Goal: Find contact information: Find contact information

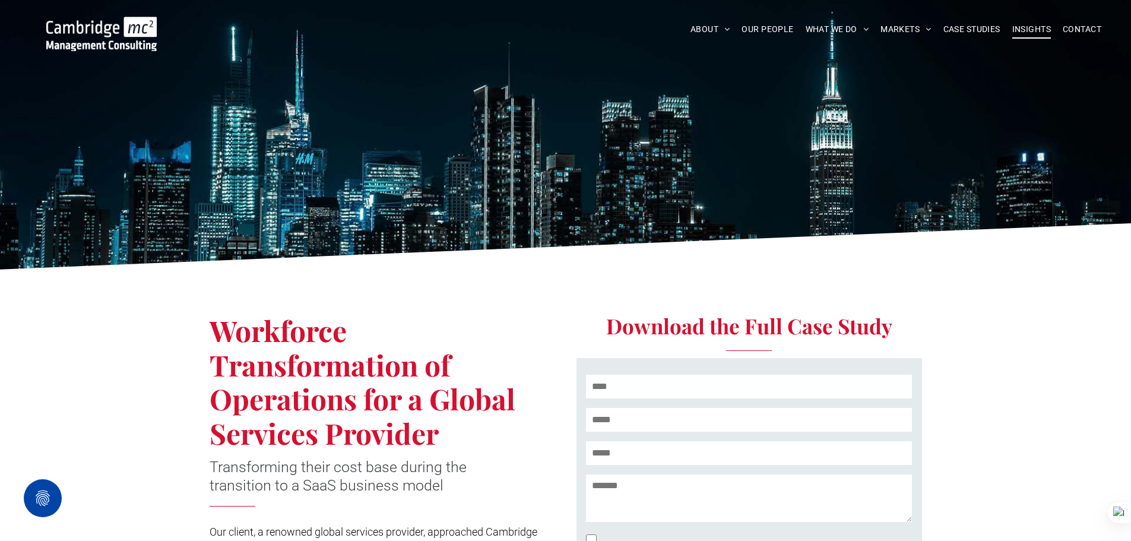
click at [1025, 31] on span "INSIGHTS" at bounding box center [1031, 29] width 39 height 18
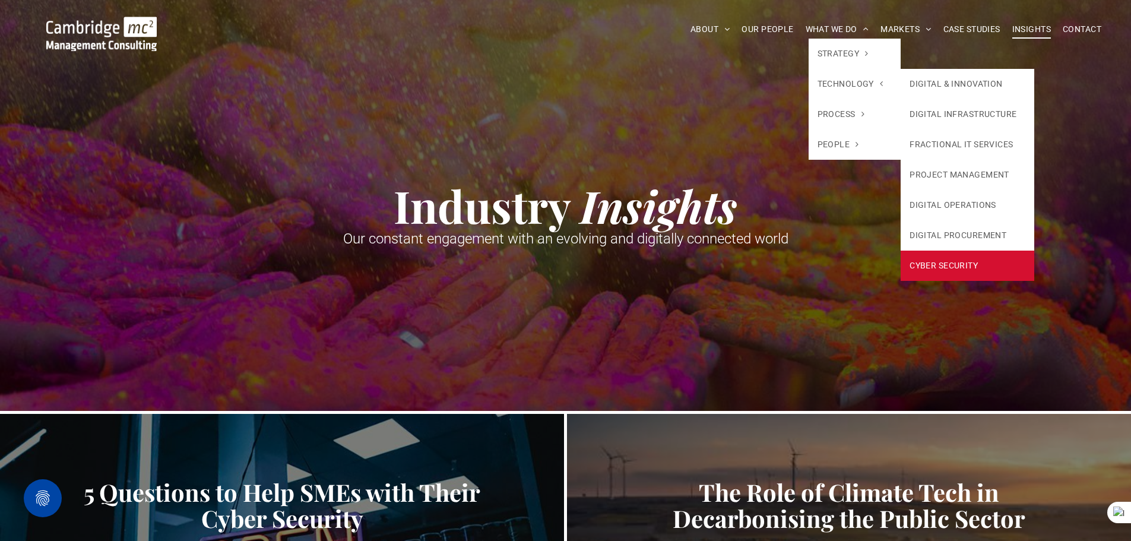
click at [951, 261] on link "CYBER SECURITY" at bounding box center [968, 266] width 134 height 30
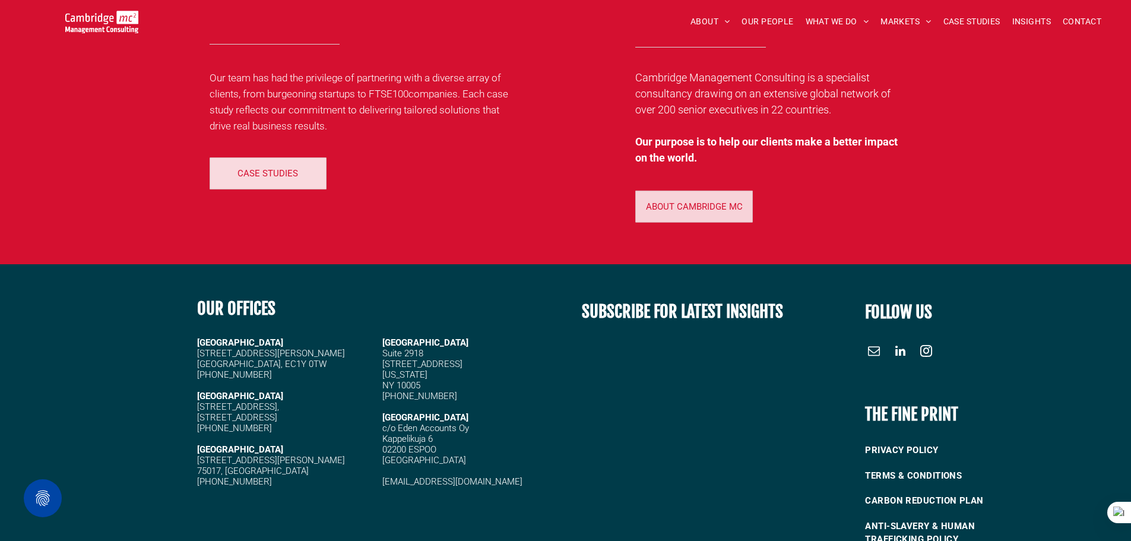
scroll to position [6972, 0]
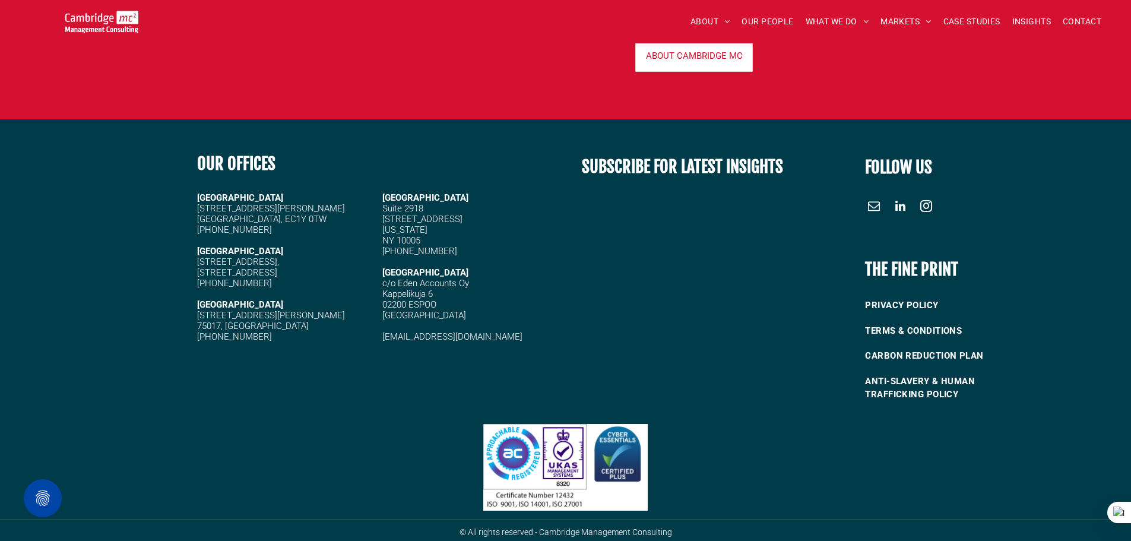
drag, startPoint x: 198, startPoint y: 280, endPoint x: 318, endPoint y: 281, distance: 119.9
click at [318, 281] on h5 "[PHONE_NUMBER]" at bounding box center [284, 283] width 175 height 11
click at [315, 289] on h5 at bounding box center [284, 294] width 175 height 11
drag, startPoint x: 284, startPoint y: 280, endPoint x: 188, endPoint y: 280, distance: 95.6
click at [189, 280] on div "OUR OFFICES CAMBRIDGE 5 High Green, Cambridge, CB22 5EG +44 (0)1223 750335 LOND…" at bounding box center [377, 276] width 377 height 270
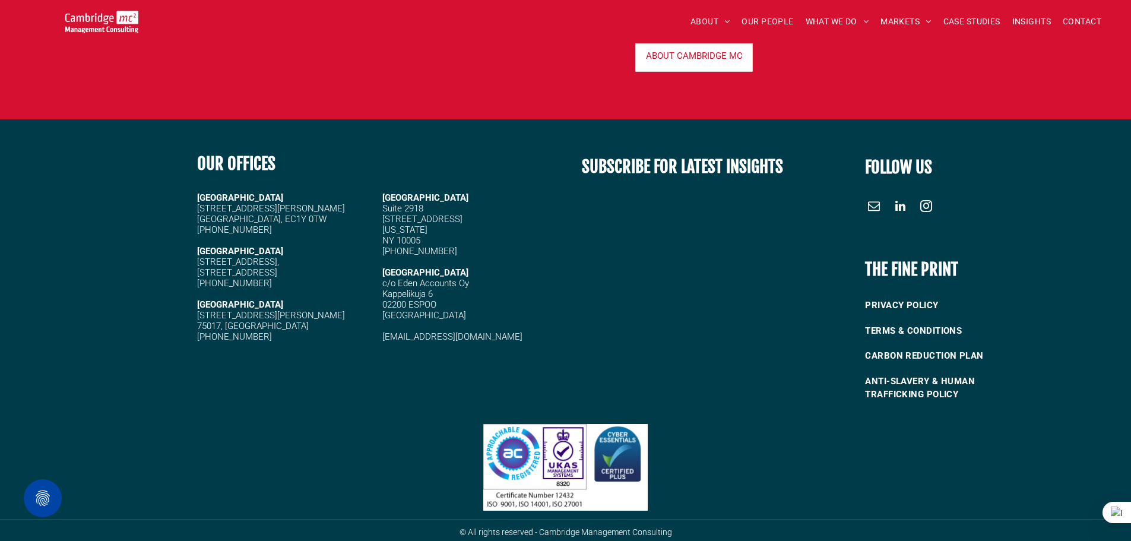
click at [223, 294] on h5 at bounding box center [284, 294] width 175 height 11
click at [201, 259] on span "[STREET_ADDRESS]," at bounding box center [238, 261] width 82 height 11
click at [197, 192] on strong "[GEOGRAPHIC_DATA]" at bounding box center [240, 197] width 86 height 11
drag, startPoint x: 198, startPoint y: 192, endPoint x: 290, endPoint y: 223, distance: 97.1
click at [290, 223] on div "LONDON 20 Garrett Street London, EC1Y 0TW +44 (0)1223 750335 CAMBRIDGE 5 High G…" at bounding box center [284, 267] width 175 height 152
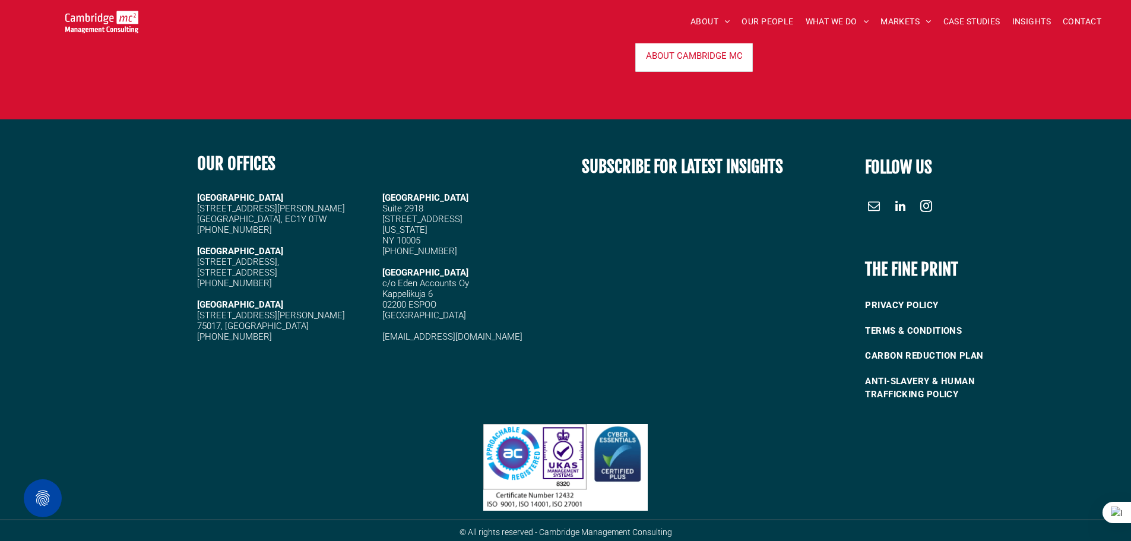
copy div "LONDON 20 Garrett Street London, EC1Y 0TW +44 (0)1223 750335"
